Goal: Task Accomplishment & Management: Use online tool/utility

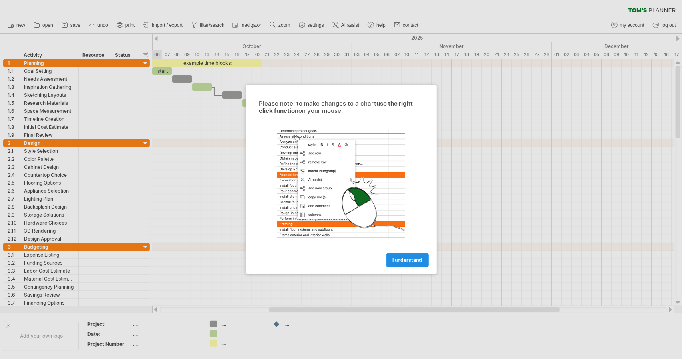
click at [405, 260] on span "I understand" at bounding box center [408, 260] width 30 height 6
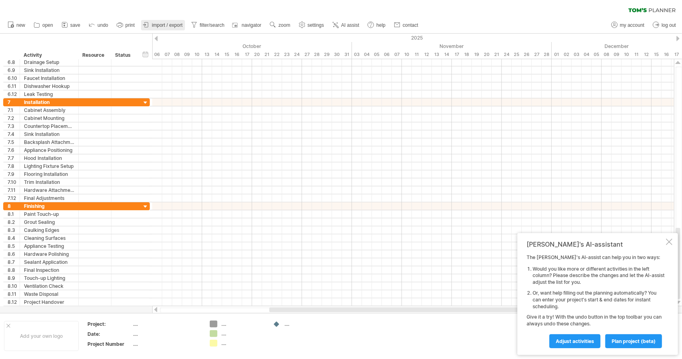
click at [169, 25] on span "import / export" at bounding box center [167, 25] width 31 height 6
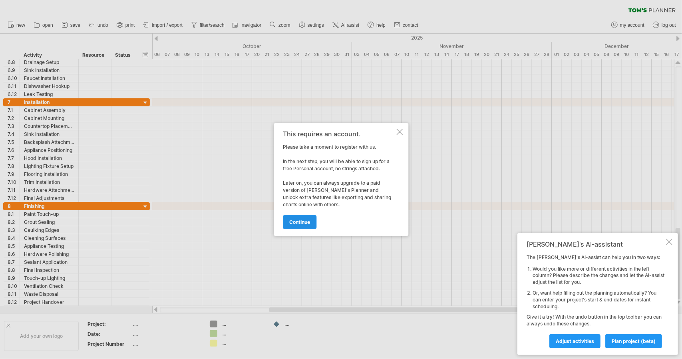
click at [305, 223] on span "continue" at bounding box center [299, 222] width 21 height 6
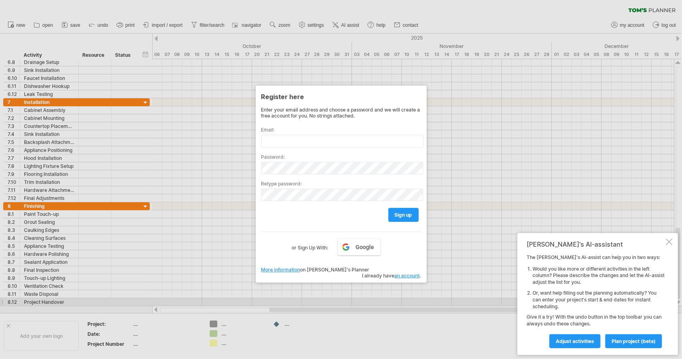
drag, startPoint x: 358, startPoint y: 303, endPoint x: 355, endPoint y: 295, distance: 8.3
click at [356, 299] on div at bounding box center [341, 179] width 682 height 359
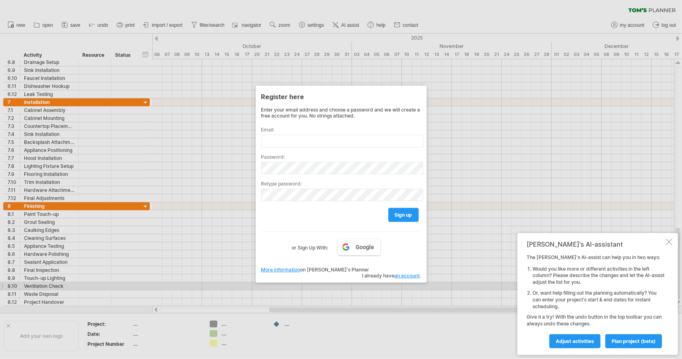
drag, startPoint x: 431, startPoint y: 288, endPoint x: 431, endPoint y: 278, distance: 9.6
click at [432, 287] on div at bounding box center [341, 179] width 682 height 359
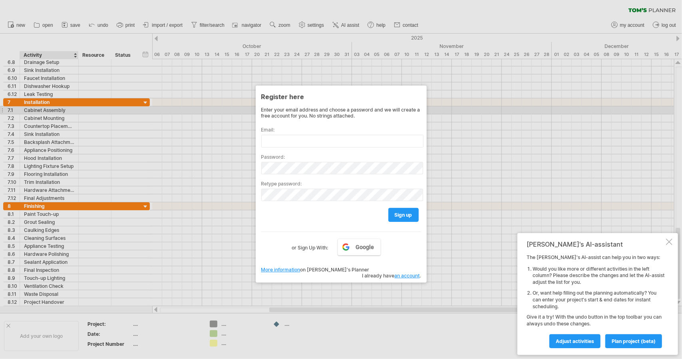
drag, startPoint x: 58, startPoint y: 113, endPoint x: 65, endPoint y: 118, distance: 8.8
click at [58, 113] on div at bounding box center [341, 179] width 682 height 359
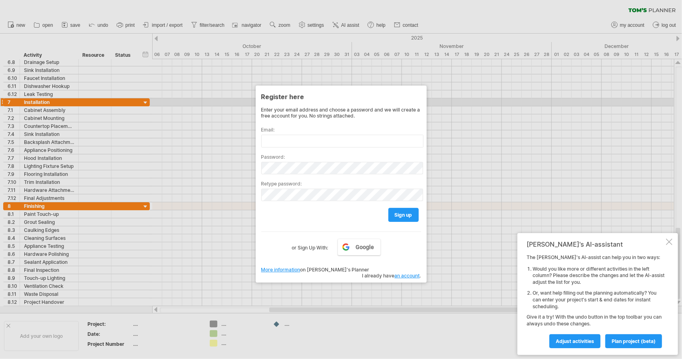
click at [217, 99] on div at bounding box center [341, 179] width 682 height 359
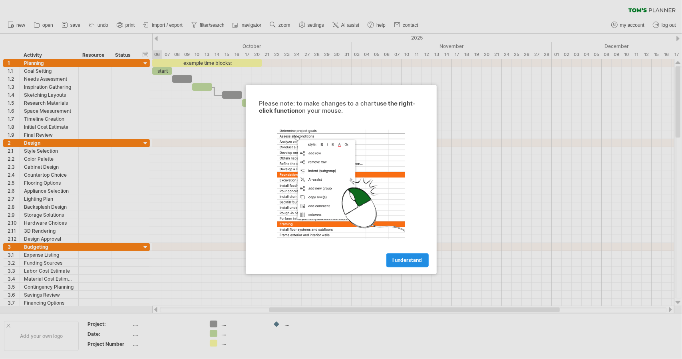
click at [413, 258] on span "I understand" at bounding box center [408, 260] width 30 height 6
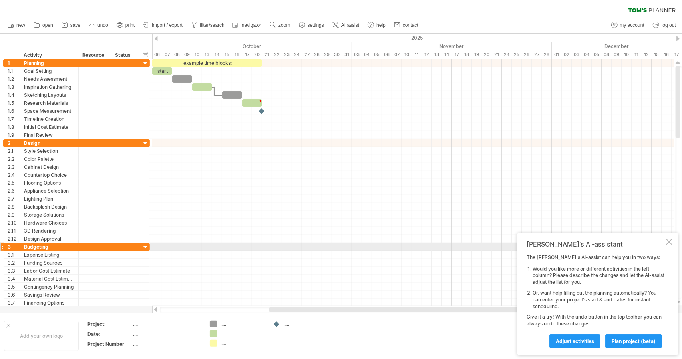
click at [670, 243] on div at bounding box center [669, 242] width 6 height 6
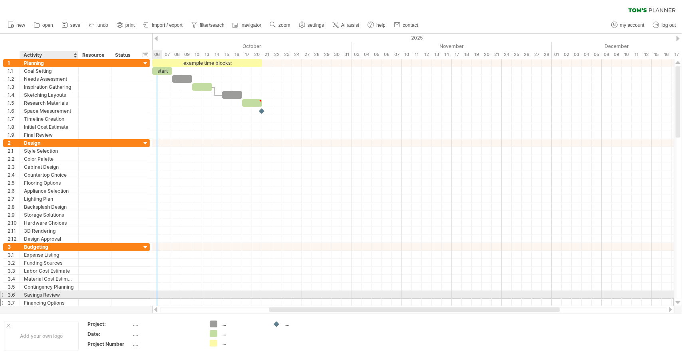
drag, startPoint x: 128, startPoint y: 300, endPoint x: 44, endPoint y: 295, distance: 83.7
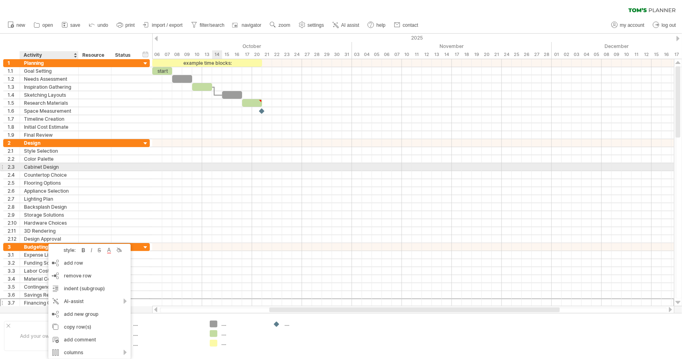
click at [217, 175] on div at bounding box center [413, 175] width 522 height 8
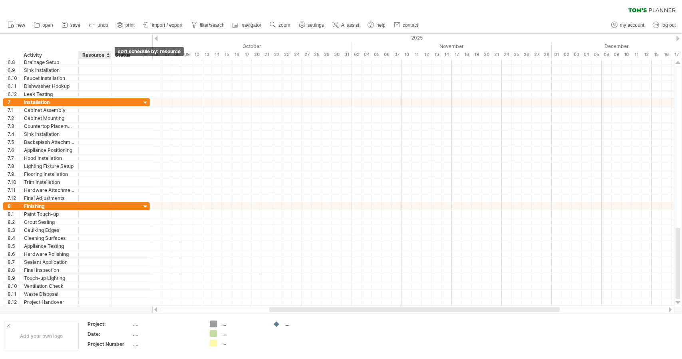
click at [109, 57] on div at bounding box center [107, 55] width 3 height 8
click at [277, 325] on div "Trying to reach plan.tomsplanner.com Connected again... 0% clear filter new 1" at bounding box center [341, 179] width 682 height 359
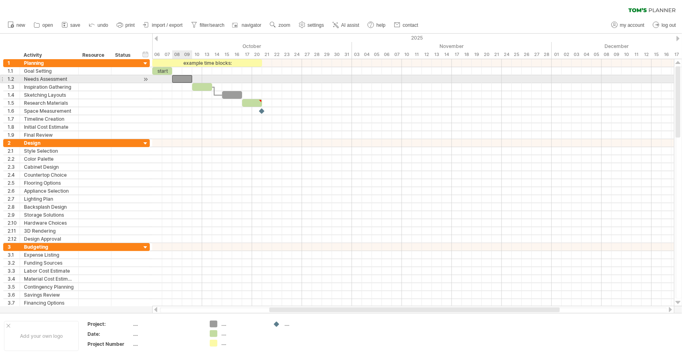
click at [185, 80] on div at bounding box center [182, 79] width 20 height 8
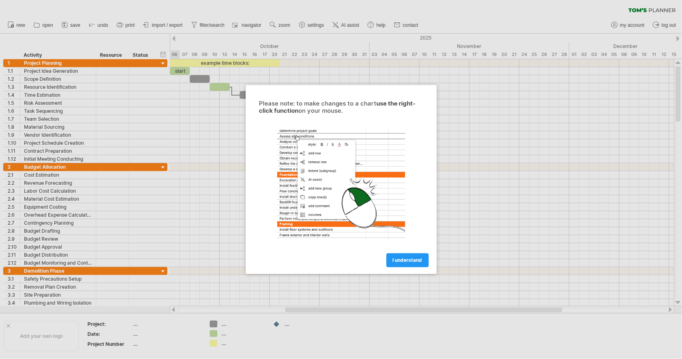
drag, startPoint x: 409, startPoint y: 263, endPoint x: 403, endPoint y: 262, distance: 6.6
click at [409, 263] on link "I understand" at bounding box center [407, 260] width 42 height 14
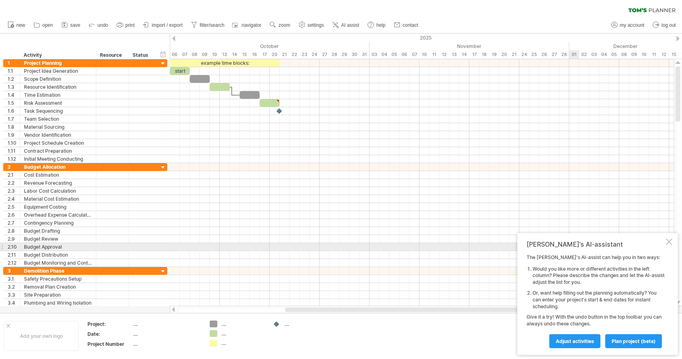
click at [667, 243] on div at bounding box center [669, 242] width 6 height 6
